Goal: Task Accomplishment & Management: Use online tool/utility

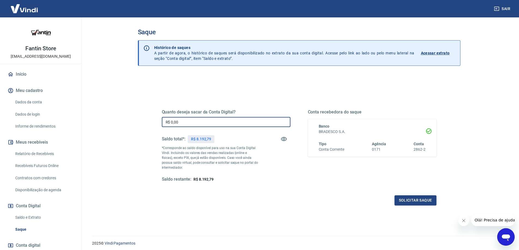
click at [203, 124] on input "R$ 0,00" at bounding box center [226, 122] width 129 height 10
type input "R$ 8.192,79"
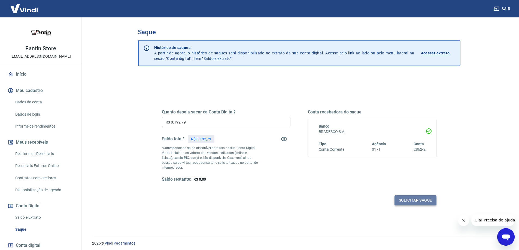
click at [422, 198] on button "Solicitar saque" at bounding box center [415, 201] width 42 height 10
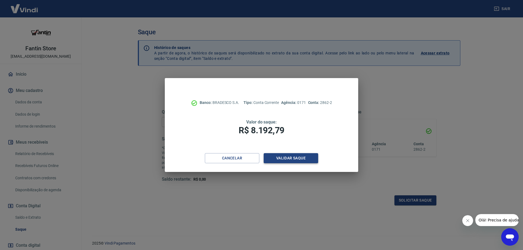
click at [290, 159] on button "Validar saque" at bounding box center [291, 158] width 54 height 10
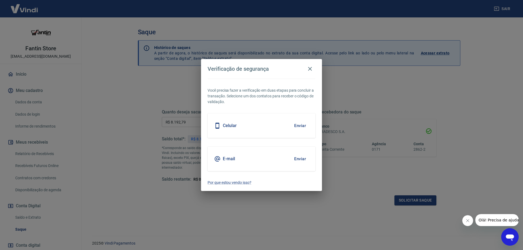
click at [299, 159] on button "Enviar" at bounding box center [300, 158] width 18 height 11
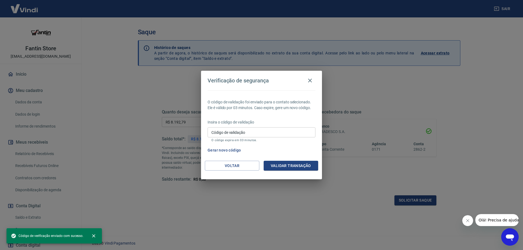
click at [250, 134] on input "Código de validação" at bounding box center [262, 132] width 108 height 10
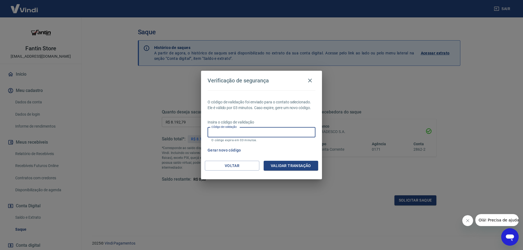
paste input "138304"
type input "138304"
click at [294, 166] on button "Validar transação" at bounding box center [291, 166] width 54 height 10
